Goal: Obtain resource: Obtain resource

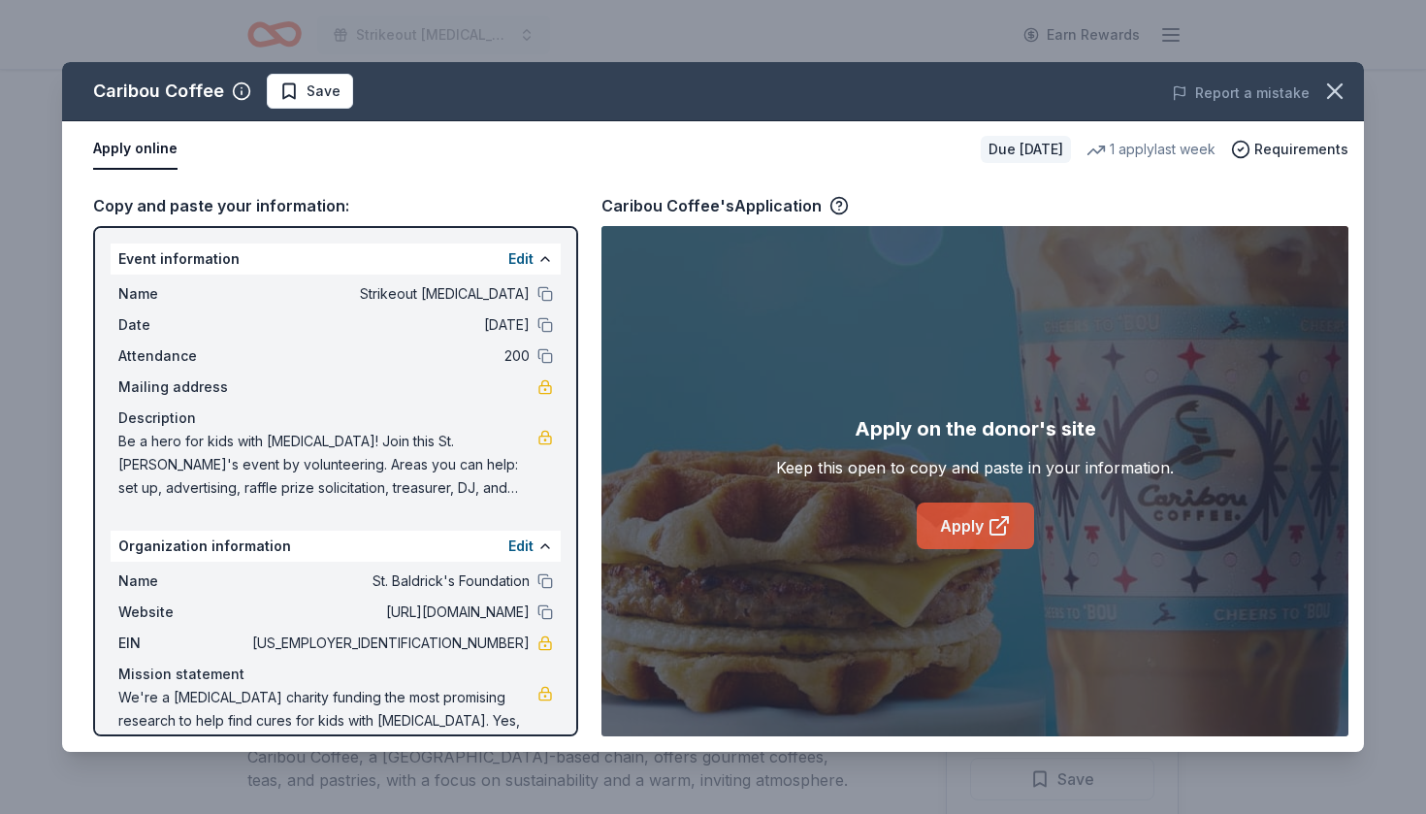
scroll to position [791, 0]
click at [952, 527] on link "Apply" at bounding box center [975, 525] width 117 height 47
click at [306, 96] on span "Save" at bounding box center [323, 91] width 34 height 23
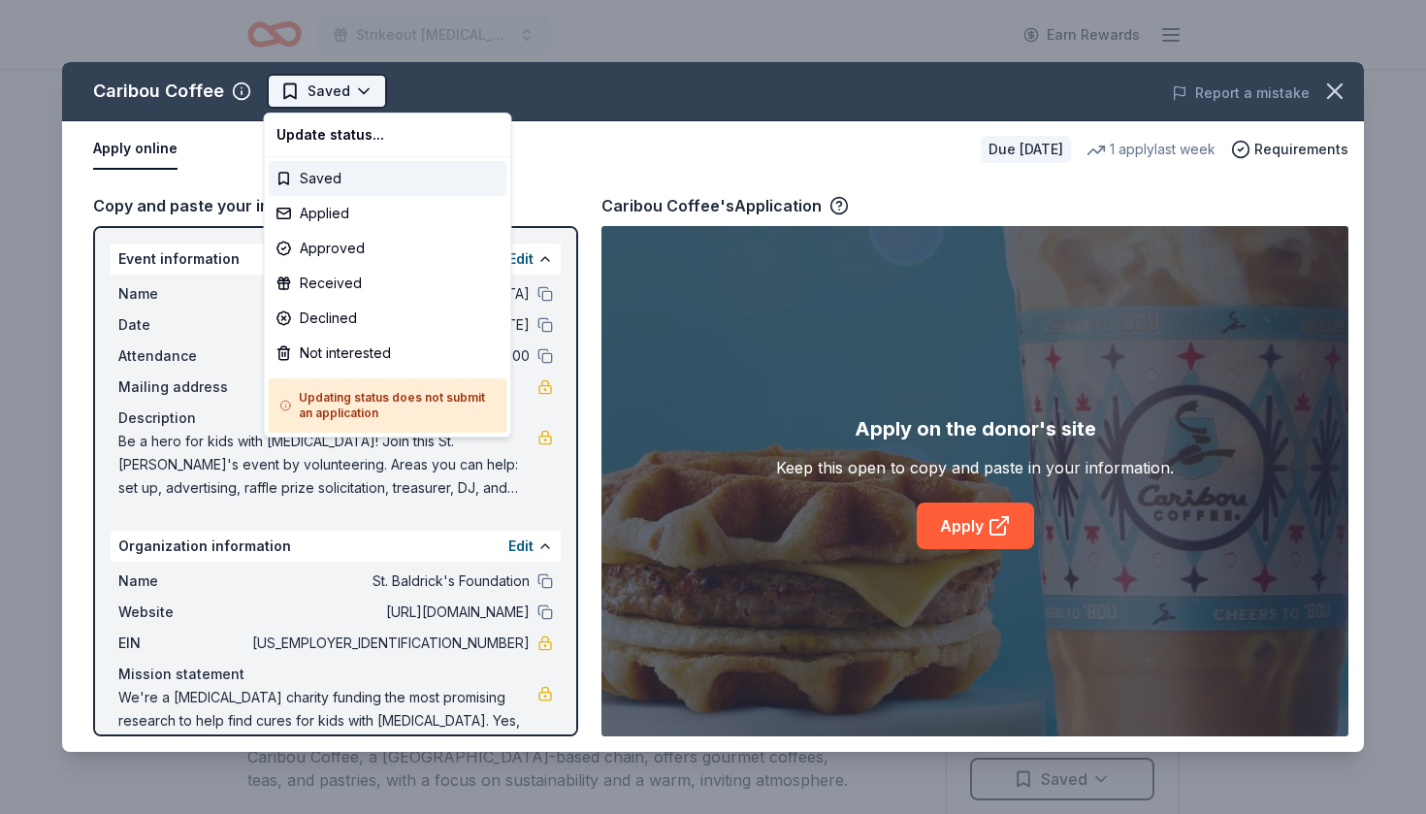
scroll to position [0, 0]
click at [362, 93] on html "Strikeout childhood cancer Earn Rewards Due in 251 days Share Caribou Coffee Ne…" at bounding box center [713, 407] width 1426 height 814
click at [339, 220] on div "Applied" at bounding box center [388, 213] width 239 height 35
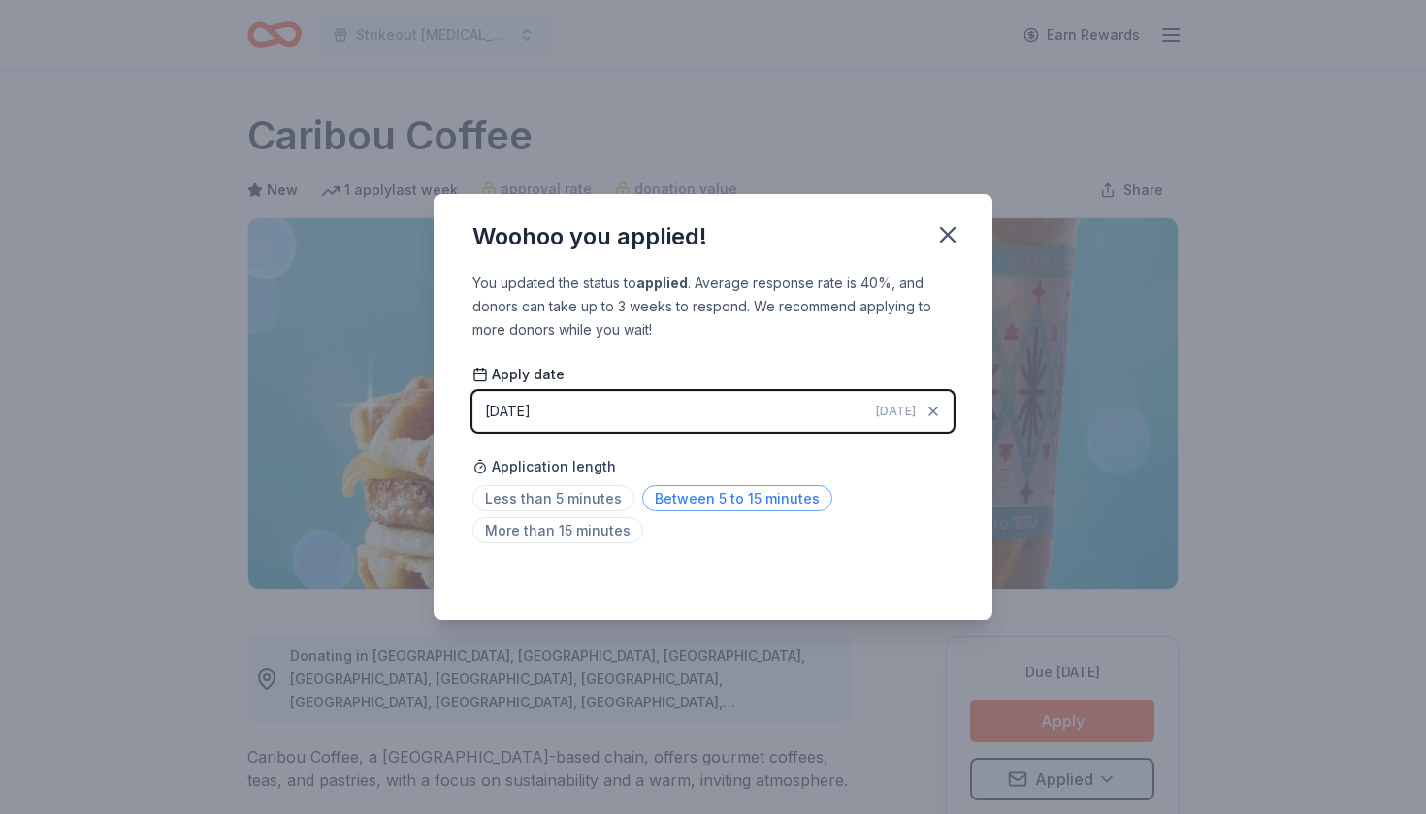
click at [676, 497] on span "Between 5 to 15 minutes" at bounding box center [737, 498] width 190 height 26
click at [945, 232] on icon "button" at bounding box center [948, 235] width 14 height 14
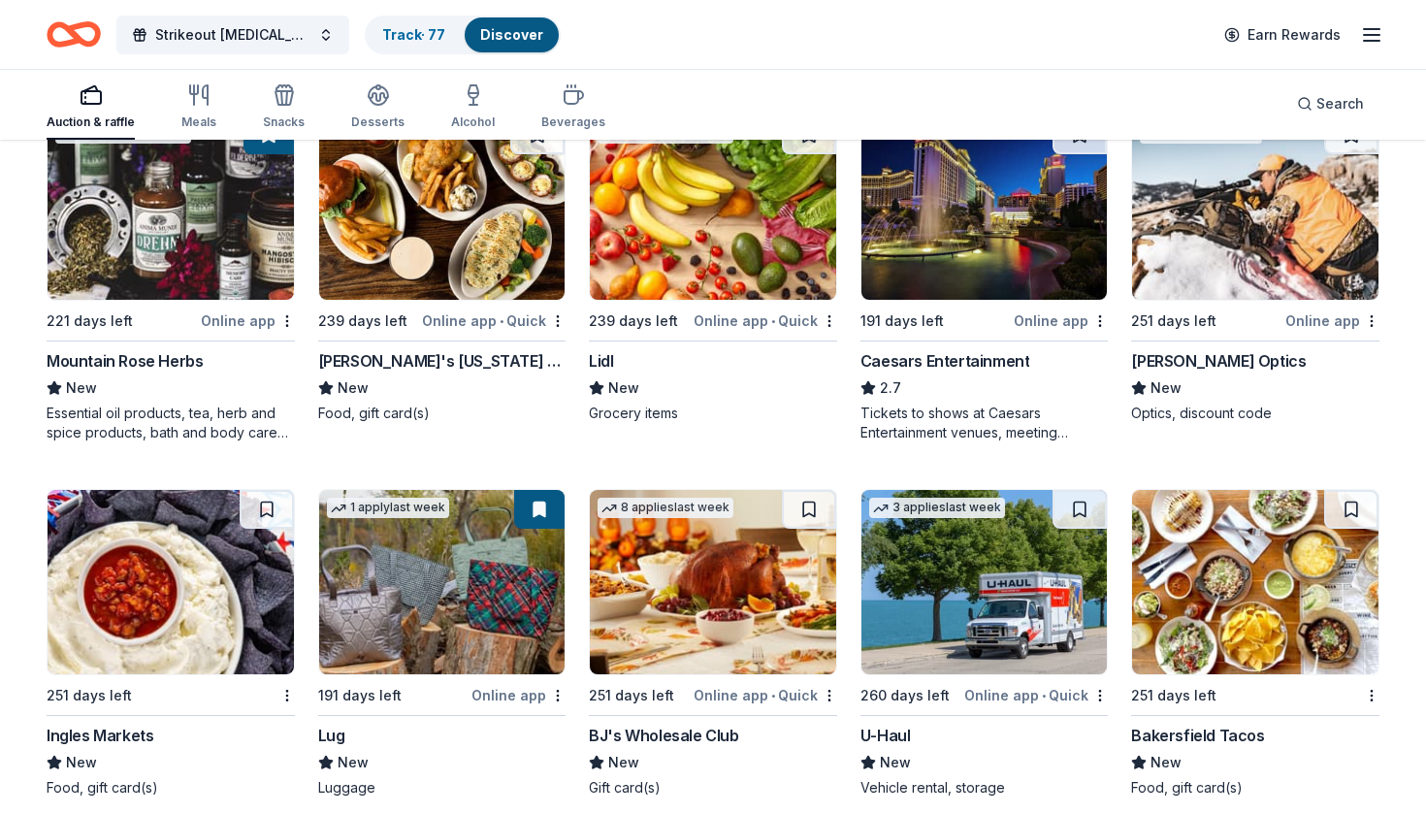
scroll to position [5820, 0]
click at [1080, 564] on img at bounding box center [984, 582] width 246 height 184
click at [950, 229] on img at bounding box center [984, 207] width 246 height 184
click at [1068, 346] on div "Not interested" at bounding box center [1039, 355] width 130 height 35
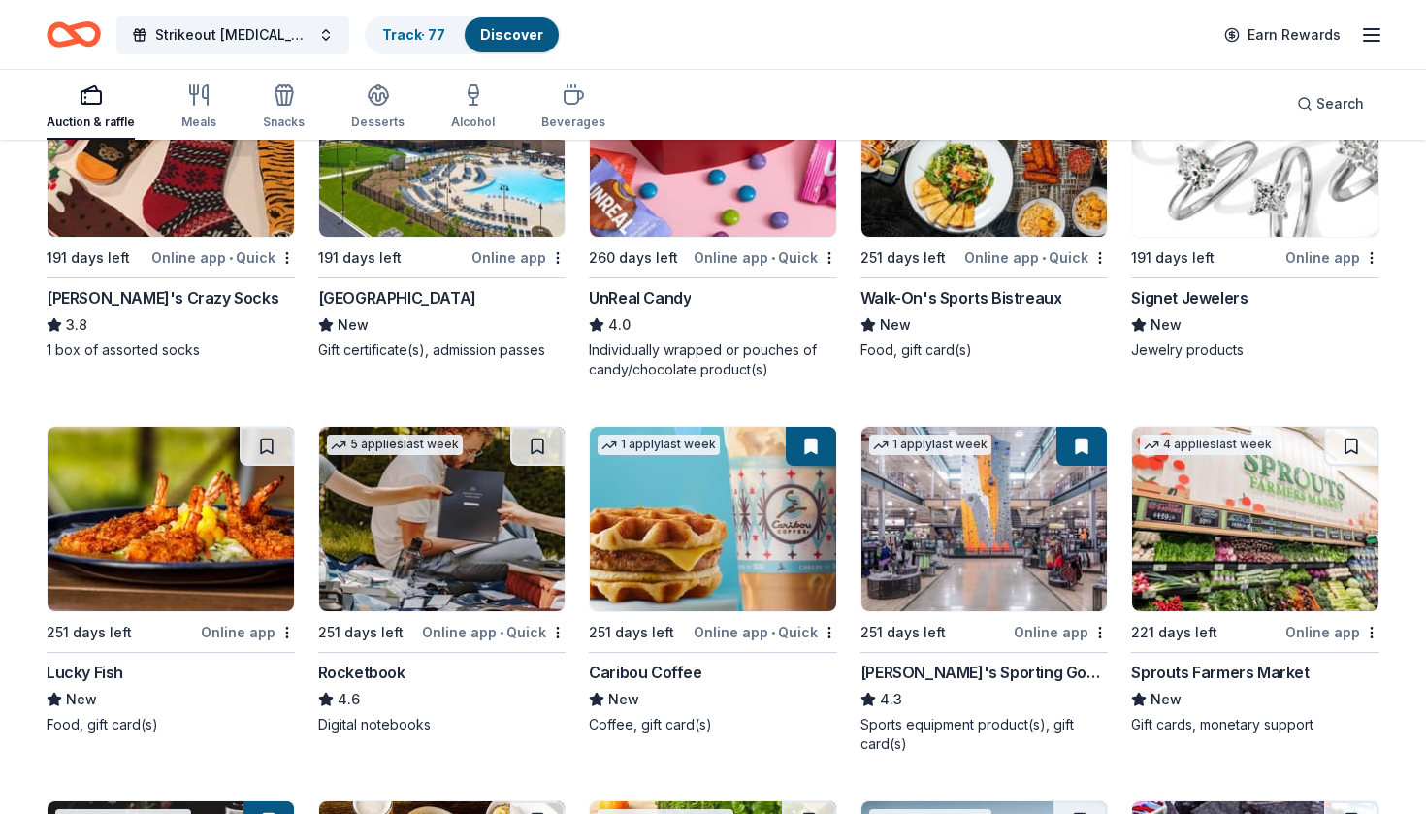
scroll to position [5118, 0]
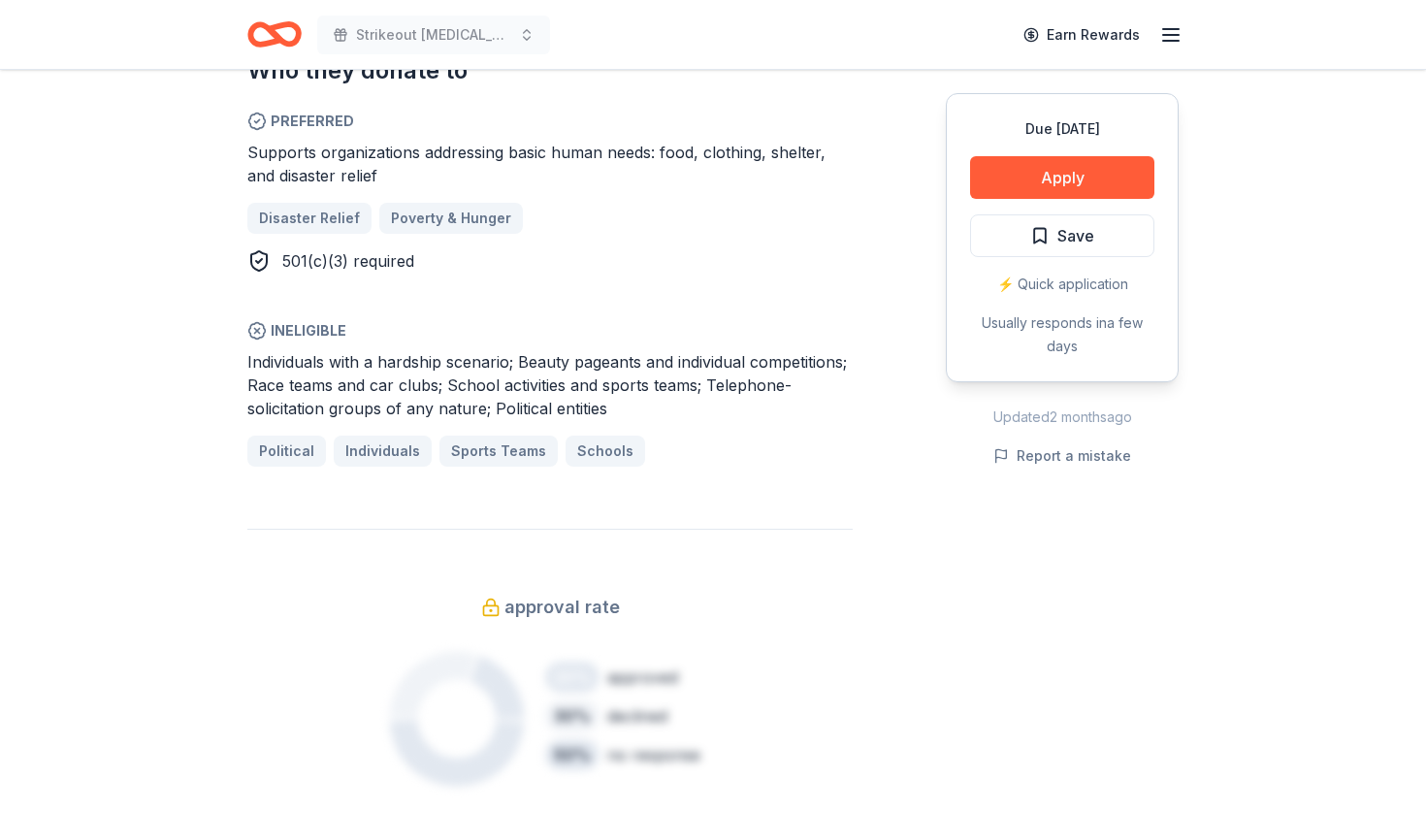
scroll to position [1136, 0]
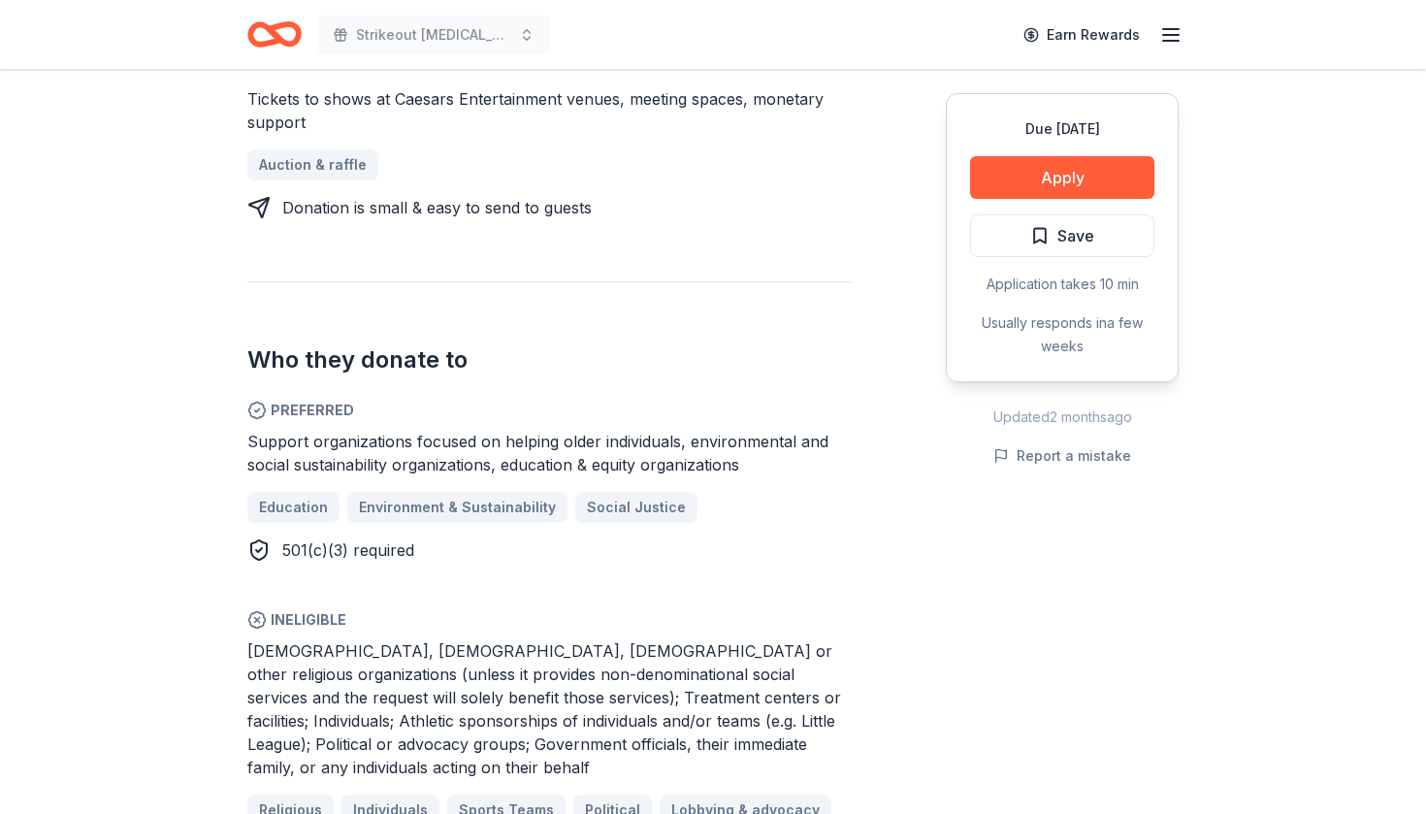
scroll to position [889, 0]
